Goal: Find specific page/section: Find specific page/section

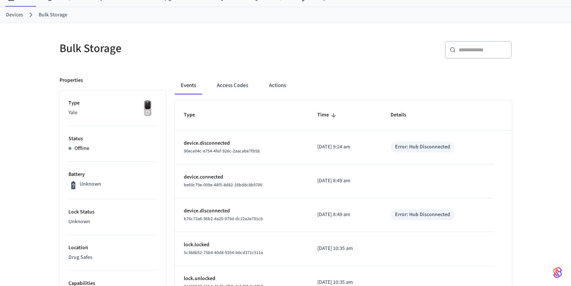
scroll to position [30, 0]
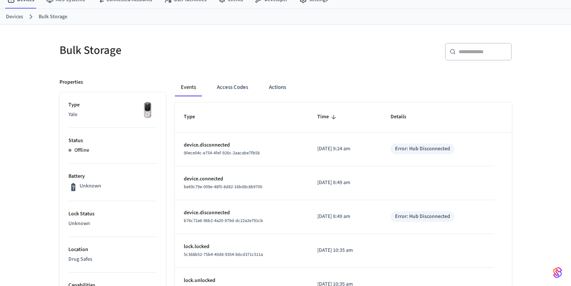
click at [61, 50] on h5 "Bulk Storage" at bounding box center [170, 50] width 222 height 15
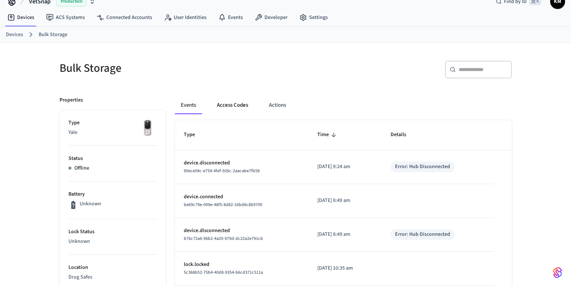
scroll to position [0, 0]
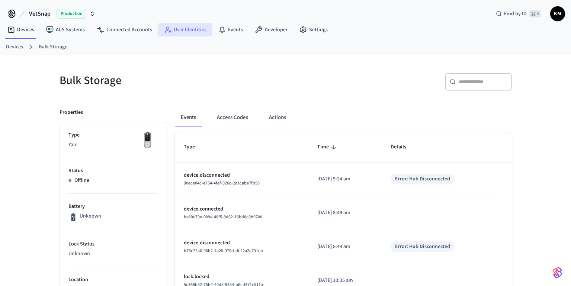
click at [175, 32] on link "User Identities" at bounding box center [185, 29] width 54 height 13
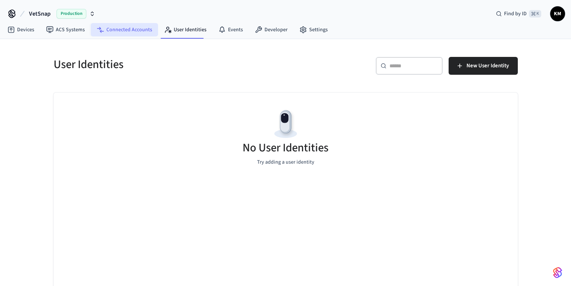
click at [109, 33] on link "Connected Accounts" at bounding box center [124, 29] width 67 height 13
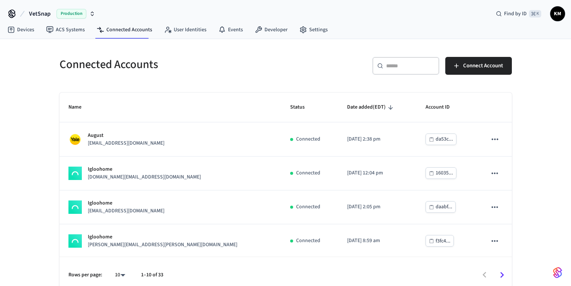
click at [387, 108] on icon "sticky table" at bounding box center [390, 107] width 7 height 7
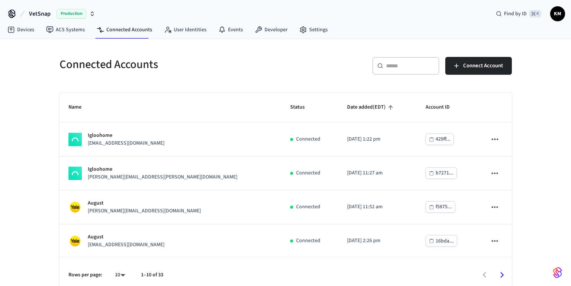
click at [387, 108] on icon "sticky table" at bounding box center [390, 107] width 7 height 7
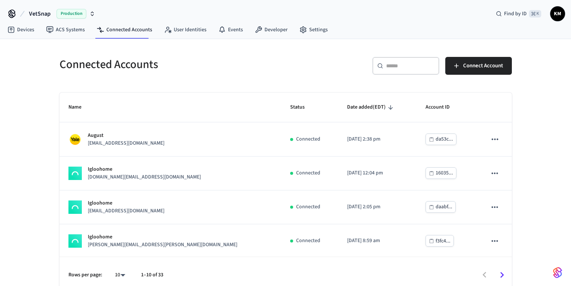
click at [234, 67] on h5 "Connected Accounts" at bounding box center [170, 64] width 222 height 15
click at [21, 35] on link "Devices" at bounding box center [20, 29] width 39 height 13
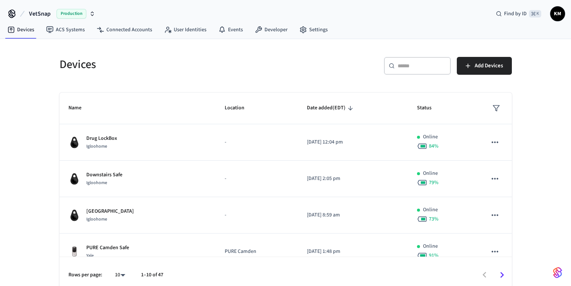
click at [406, 68] on input "text" at bounding box center [421, 65] width 48 height 7
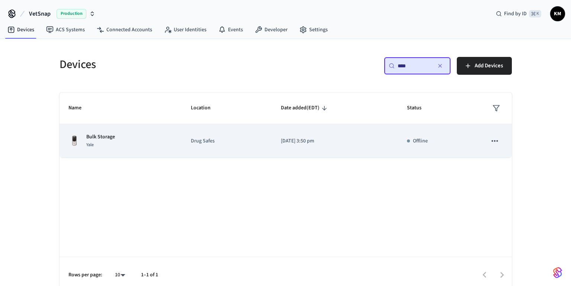
type input "****"
click at [157, 139] on div "Bulk Storage Yale" at bounding box center [120, 141] width 105 height 16
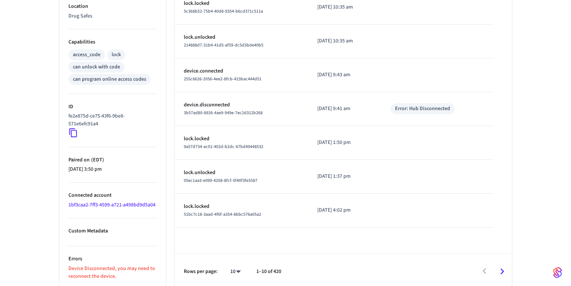
scroll to position [277, 0]
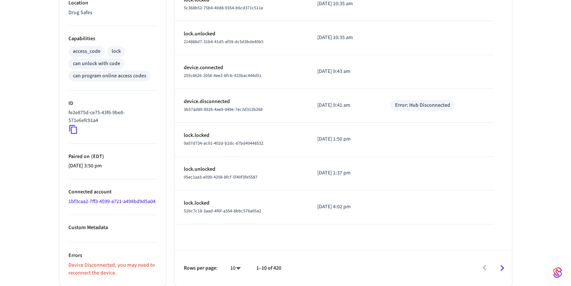
click at [103, 202] on link "1bf3caa2-7ff3-4599-a721-a498bd9d5a04" at bounding box center [111, 201] width 87 height 7
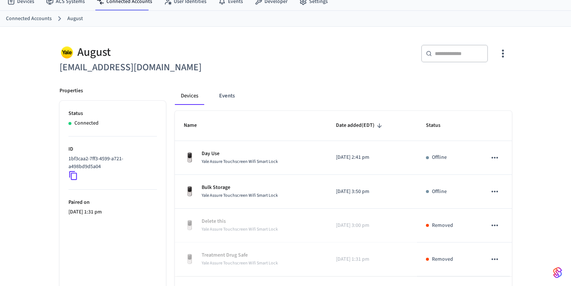
scroll to position [47, 0]
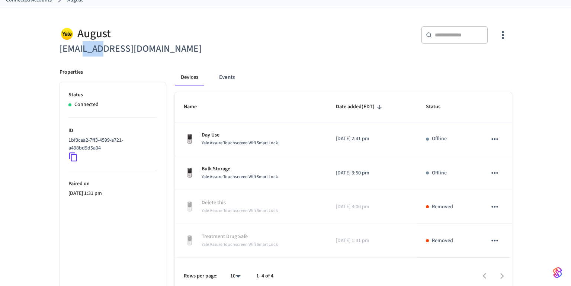
drag, startPoint x: 87, startPoint y: 51, endPoint x: 112, endPoint y: 49, distance: 24.6
click at [112, 49] on h6 "[EMAIL_ADDRESS][DOMAIN_NAME]" at bounding box center [170, 48] width 222 height 15
click at [121, 50] on h6 "[EMAIL_ADDRESS][DOMAIN_NAME]" at bounding box center [170, 48] width 222 height 15
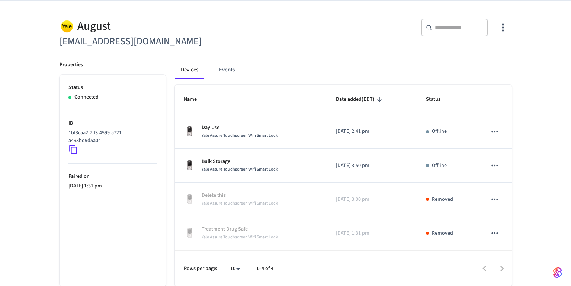
scroll to position [55, 0]
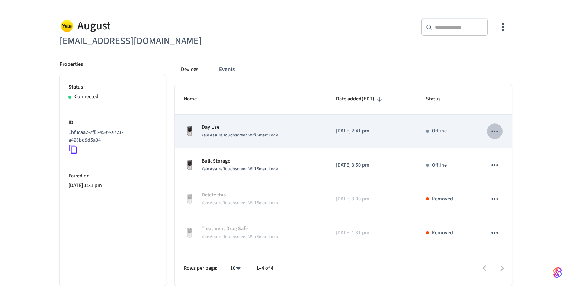
click at [490, 131] on icon "sticky table" at bounding box center [495, 131] width 10 height 10
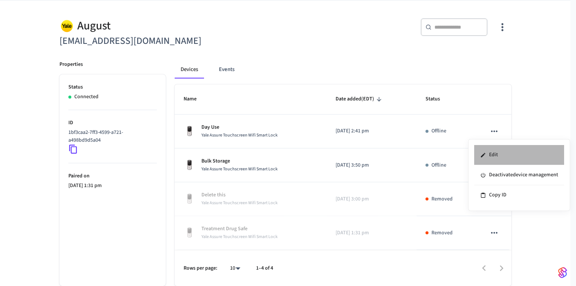
click at [498, 158] on li "Edit" at bounding box center [519, 155] width 90 height 20
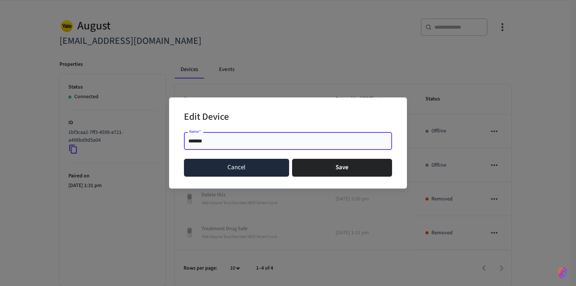
click at [219, 171] on button "Cancel" at bounding box center [236, 168] width 105 height 18
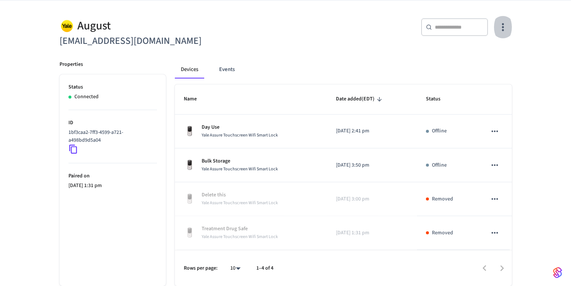
click at [503, 28] on icon "button" at bounding box center [503, 27] width 2 height 8
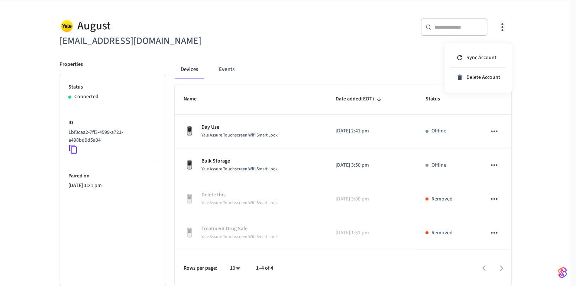
click at [374, 54] on div at bounding box center [288, 143] width 576 height 286
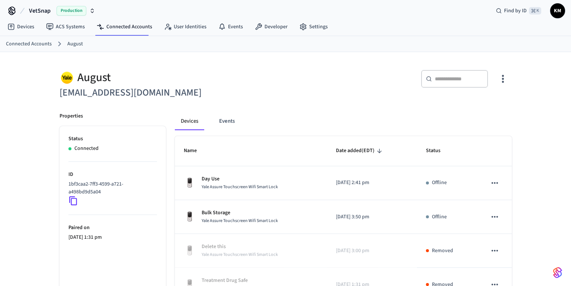
scroll to position [0, 0]
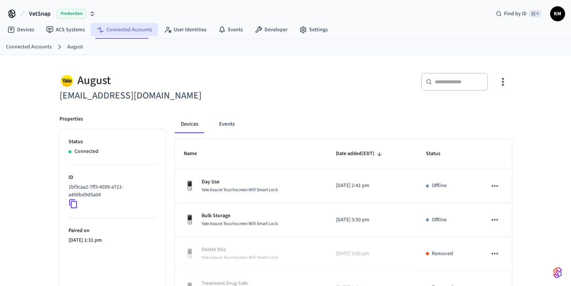
click at [122, 34] on link "Connected Accounts" at bounding box center [124, 29] width 67 height 13
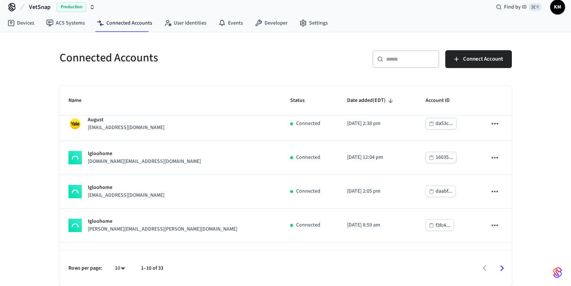
scroll to position [10, 0]
